Goal: Information Seeking & Learning: Learn about a topic

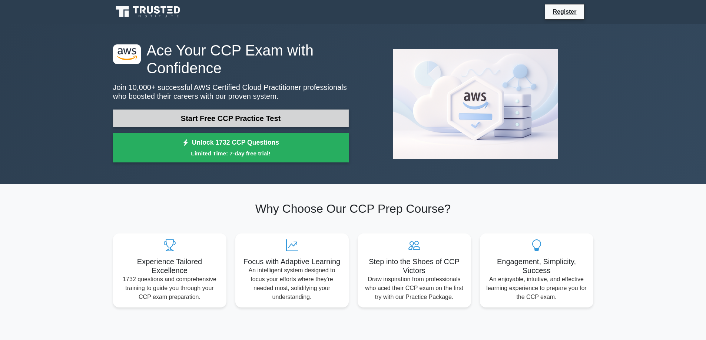
click at [236, 119] on link "Start Free CCP Practice Test" at bounding box center [231, 119] width 236 height 18
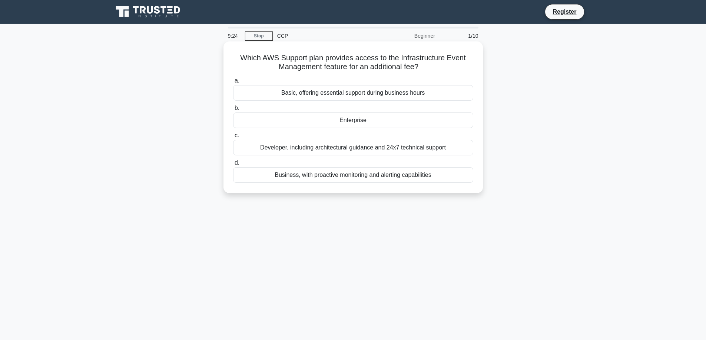
click at [290, 116] on div "Enterprise" at bounding box center [353, 121] width 240 height 16
click at [233, 111] on input "b. Enterprise" at bounding box center [233, 108] width 0 height 5
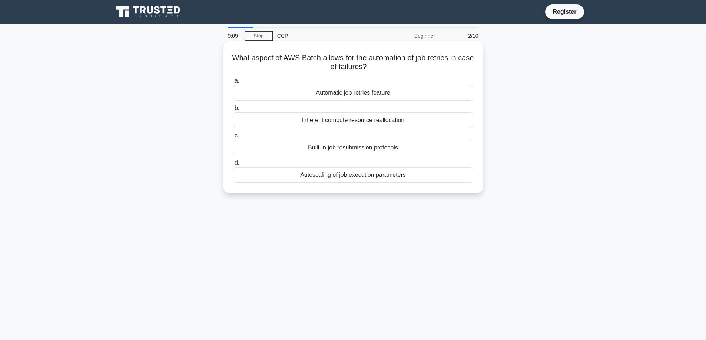
click at [322, 174] on div "Autoscaling of job execution parameters" at bounding box center [353, 175] width 240 height 16
click at [233, 166] on input "d. Autoscaling of job execution parameters" at bounding box center [233, 163] width 0 height 5
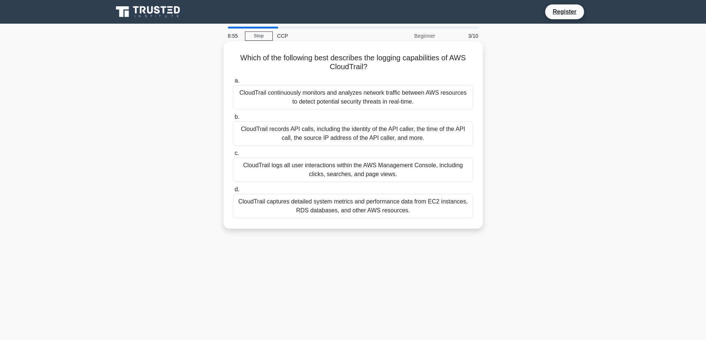
click at [313, 131] on div "CloudTrail records API calls, including the identity of the API caller, the tim…" at bounding box center [353, 134] width 240 height 24
click at [233, 120] on input "b. CloudTrail records API calls, including the identity of the API caller, the …" at bounding box center [233, 117] width 0 height 5
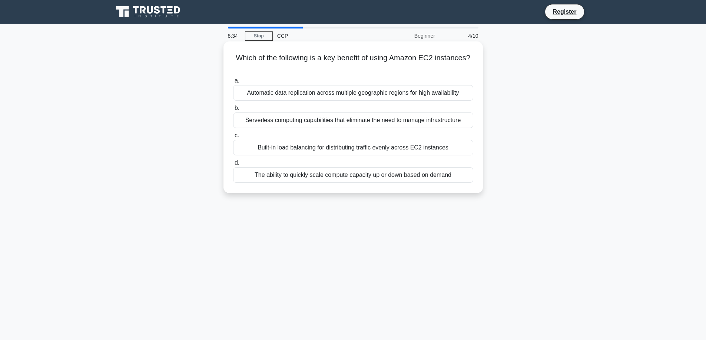
click at [319, 126] on div "Serverless computing capabilities that eliminate the need to manage infrastruct…" at bounding box center [353, 121] width 240 height 16
click at [233, 111] on input "b. Serverless computing capabilities that eliminate the need to manage infrastr…" at bounding box center [233, 108] width 0 height 5
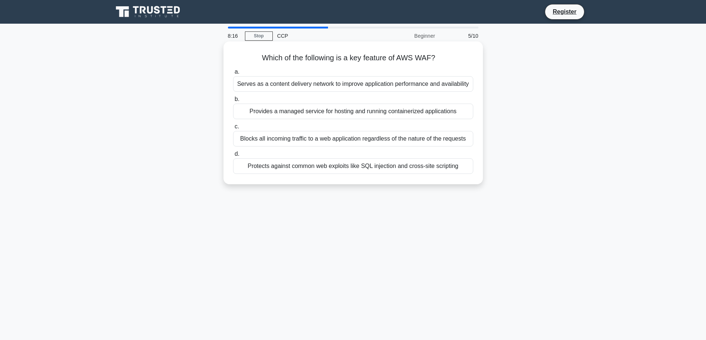
click at [409, 143] on div "Blocks all incoming traffic to a web application regardless of the nature of th…" at bounding box center [353, 139] width 240 height 16
click at [233, 129] on input "c. Blocks all incoming traffic to a web application regardless of the nature of…" at bounding box center [233, 126] width 0 height 5
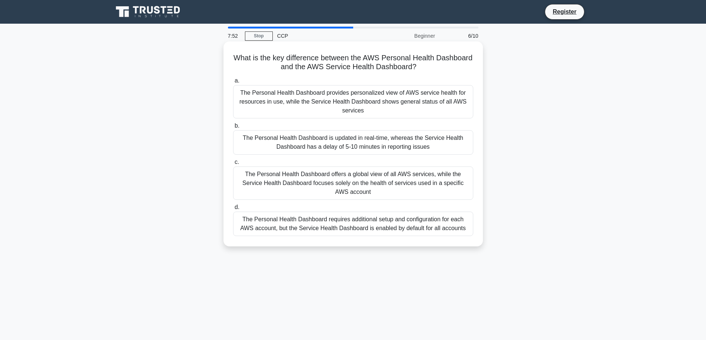
click at [350, 175] on div "The Personal Health Dashboard offers a global view of all AWS services, while t…" at bounding box center [353, 183] width 240 height 33
click at [233, 165] on input "c. The Personal Health Dashboard offers a global view of all AWS services, whil…" at bounding box center [233, 162] width 0 height 5
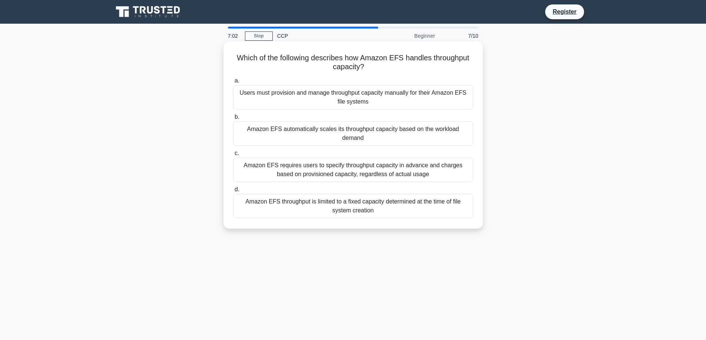
click at [366, 100] on div "Users must provision and manage throughput capacity manually for their Amazon E…" at bounding box center [353, 97] width 240 height 24
click at [233, 83] on input "a. Users must provision and manage throughput capacity manually for their Amazo…" at bounding box center [233, 81] width 0 height 5
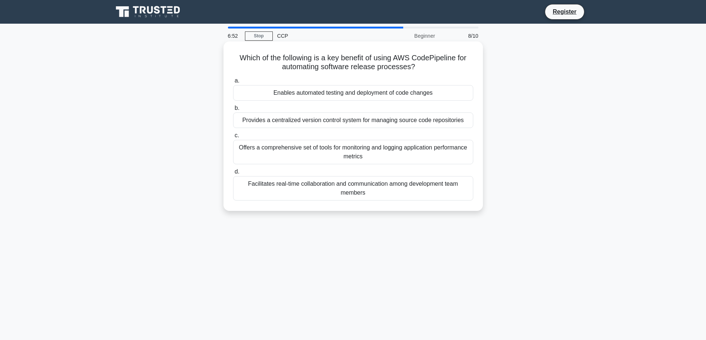
click at [377, 82] on label "a. Enables automated testing and deployment of code changes" at bounding box center [353, 88] width 240 height 24
click at [233, 82] on input "a. Enables automated testing and deployment of code changes" at bounding box center [233, 81] width 0 height 5
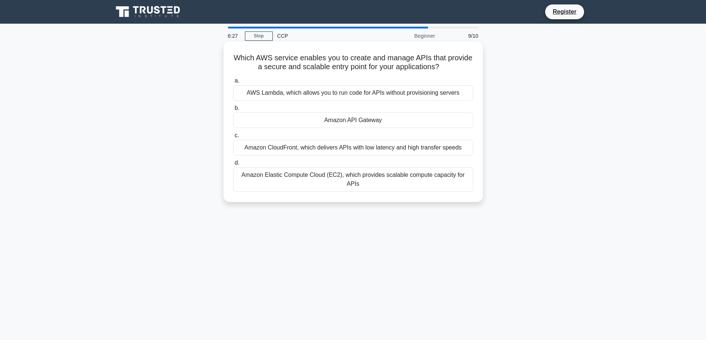
click at [398, 128] on div "Amazon API Gateway" at bounding box center [353, 121] width 240 height 16
click at [233, 111] on input "b. Amazon API Gateway" at bounding box center [233, 108] width 0 height 5
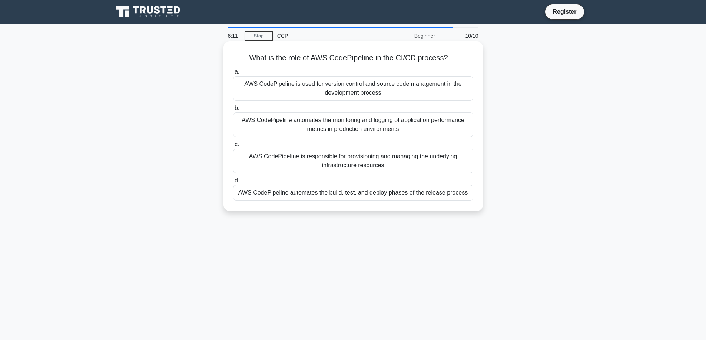
click at [402, 163] on div "AWS CodePipeline is responsible for provisioning and managing the underlying in…" at bounding box center [353, 161] width 240 height 24
click at [233, 147] on input "c. AWS CodePipeline is responsible for provisioning and managing the underlying…" at bounding box center [233, 144] width 0 height 5
